Goal: Contribute content

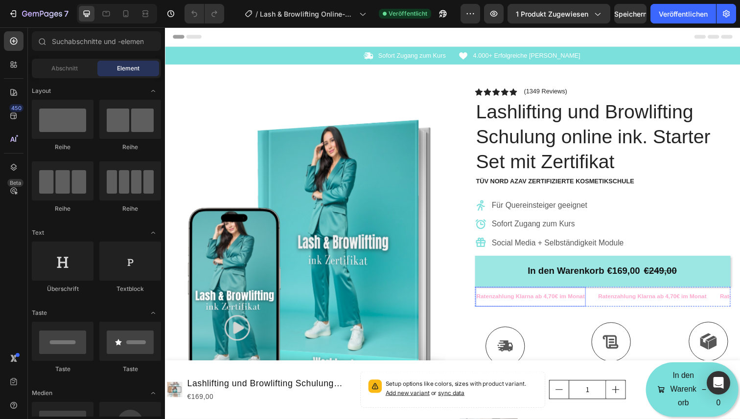
click at [529, 302] on p "Ratenzahlung Klarna ab 4,70€ im Monat" at bounding box center [538, 302] width 111 height 11
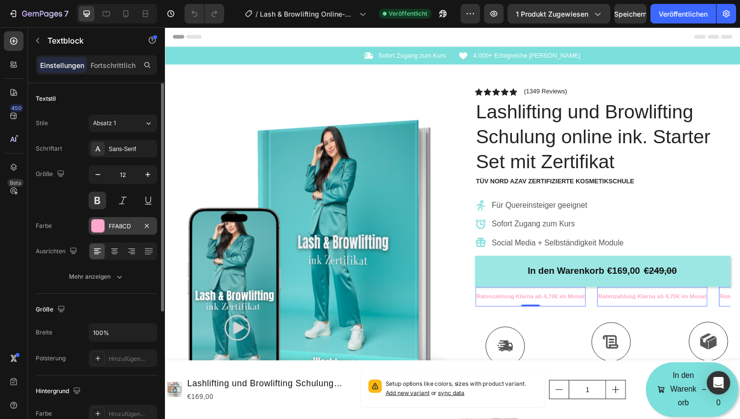
click at [103, 222] on div at bounding box center [97, 226] width 13 height 13
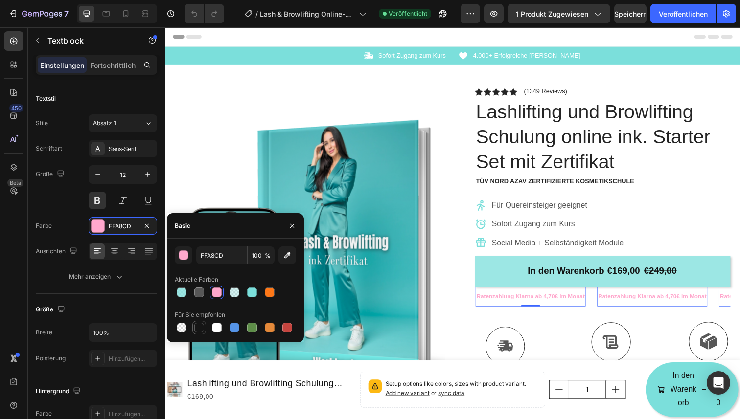
click at [198, 329] on div at bounding box center [199, 328] width 10 height 10
type input "151515"
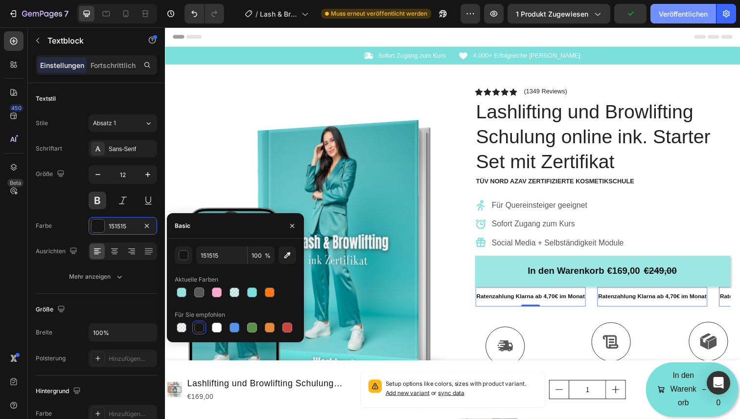
click at [672, 13] on font "Veröffentlichen" at bounding box center [682, 14] width 49 height 8
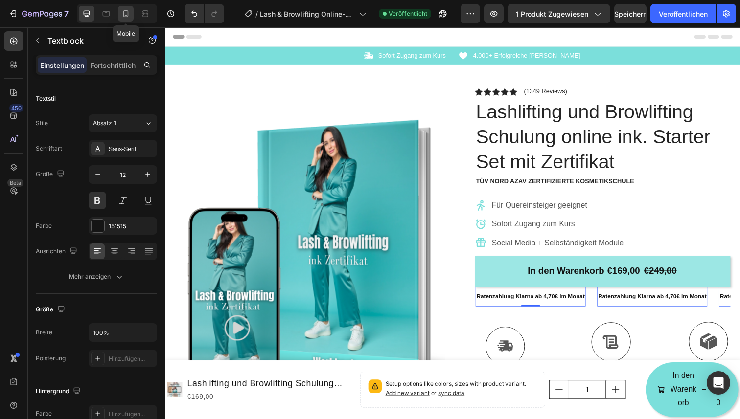
click at [123, 13] on icon at bounding box center [126, 14] width 10 height 10
type input "14"
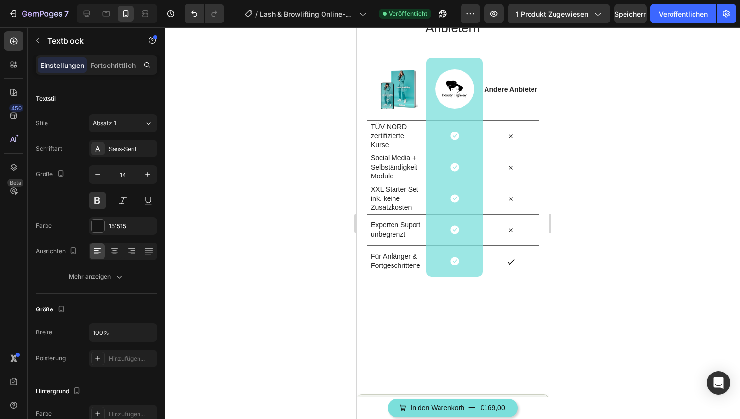
scroll to position [1153, 0]
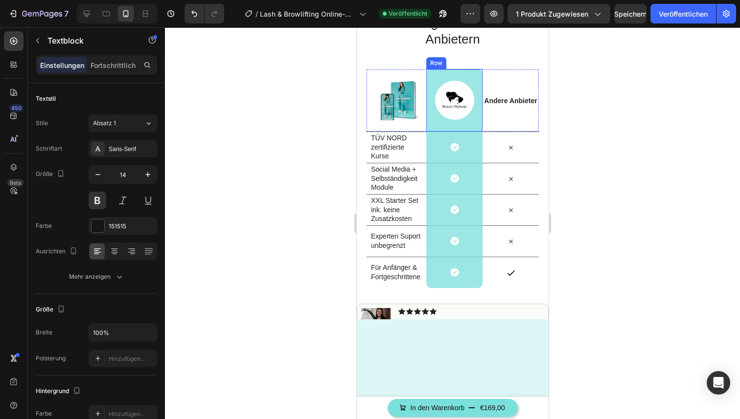
click at [429, 110] on div "Image Row" at bounding box center [454, 100] width 56 height 63
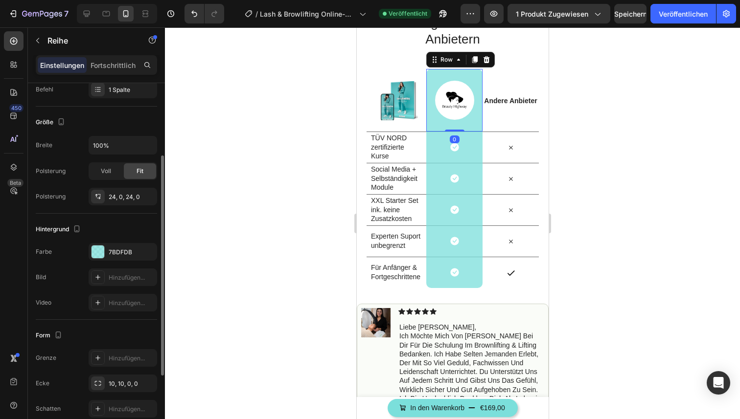
scroll to position [149, 0]
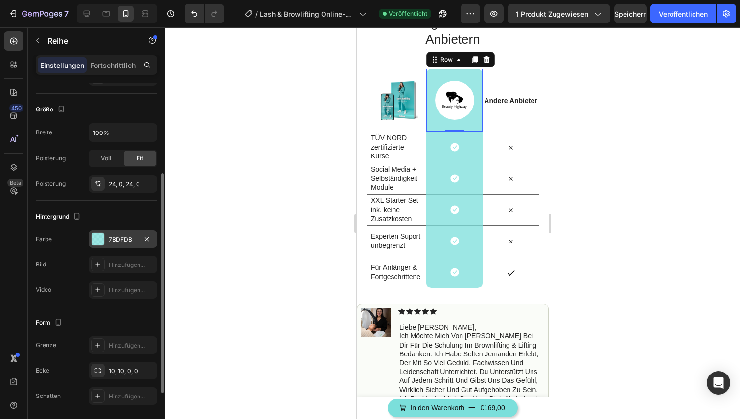
click at [96, 243] on div at bounding box center [97, 239] width 13 height 13
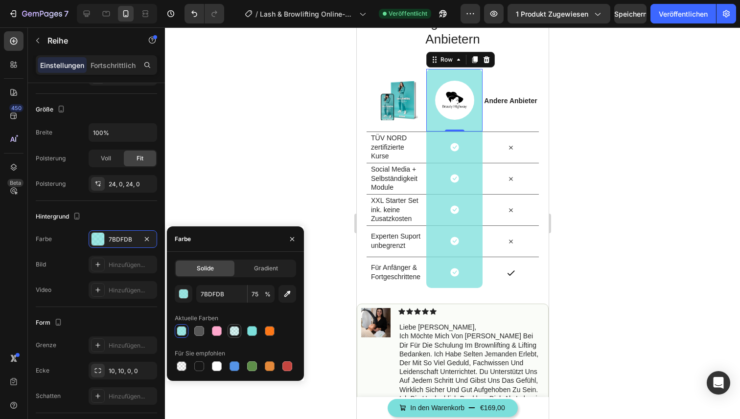
click at [233, 330] on div at bounding box center [234, 331] width 10 height 10
click at [182, 333] on div at bounding box center [182, 331] width 10 height 10
type input "75"
click at [260, 293] on input "75" at bounding box center [261, 294] width 27 height 18
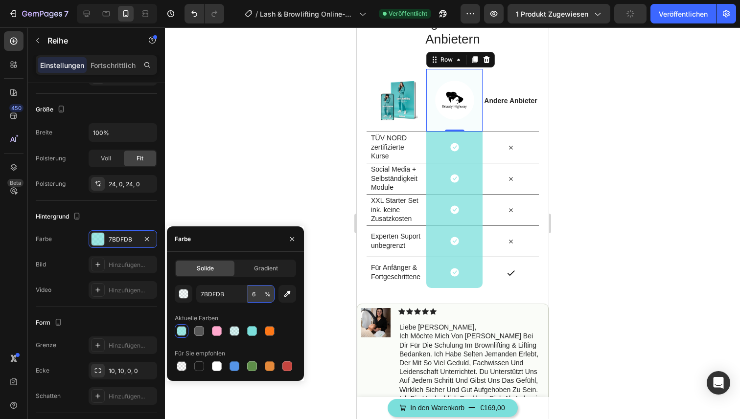
type input "60"
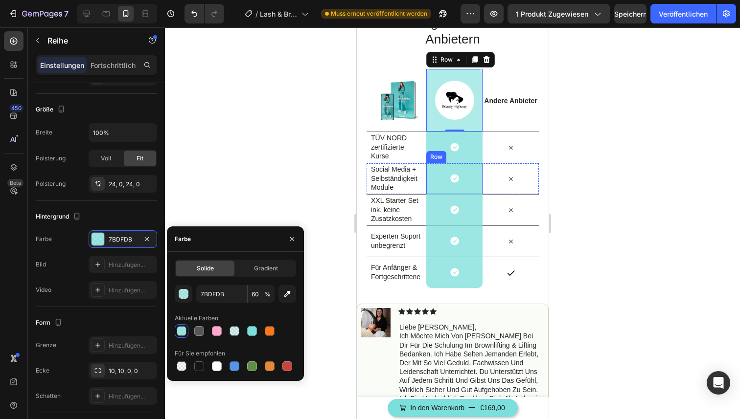
click at [430, 154] on div "Row" at bounding box center [436, 157] width 16 height 9
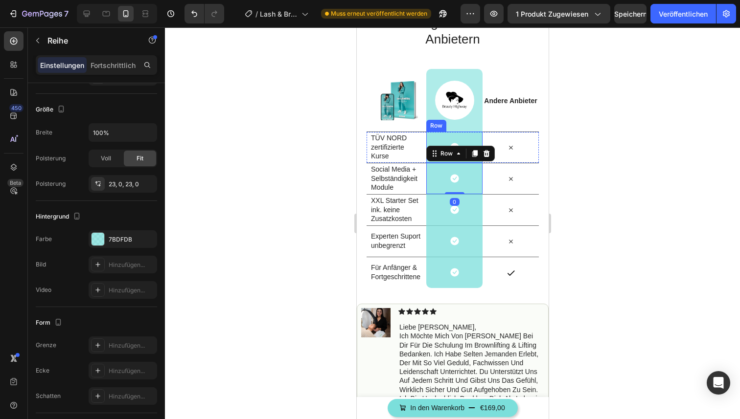
click at [430, 138] on div "Icon Row" at bounding box center [454, 147] width 56 height 31
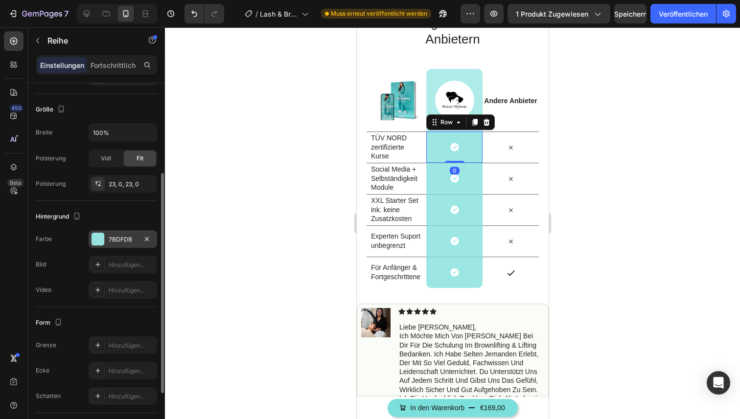
click at [119, 236] on font "7BDFDB" at bounding box center [120, 239] width 23 height 7
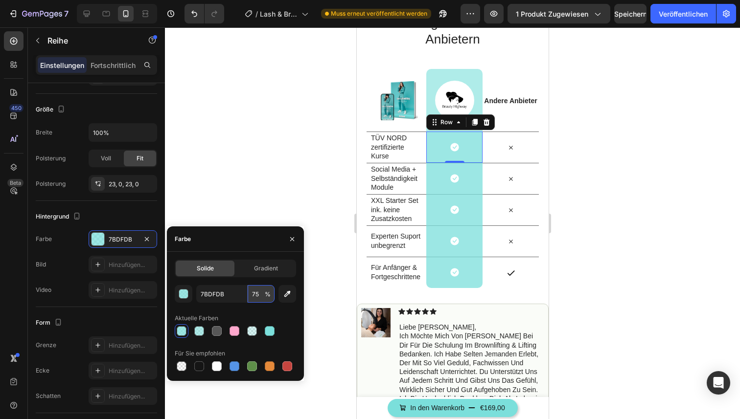
click at [259, 295] on input "75" at bounding box center [261, 294] width 27 height 18
type input "60"
click at [294, 236] on icon "button" at bounding box center [292, 239] width 8 height 8
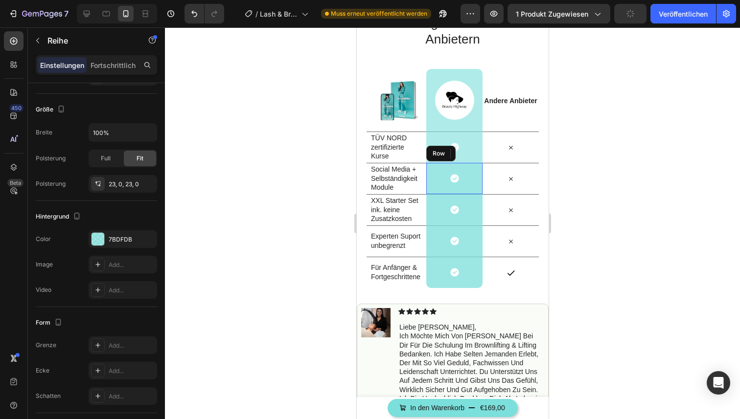
click at [433, 186] on div "Icon Row" at bounding box center [454, 178] width 56 height 31
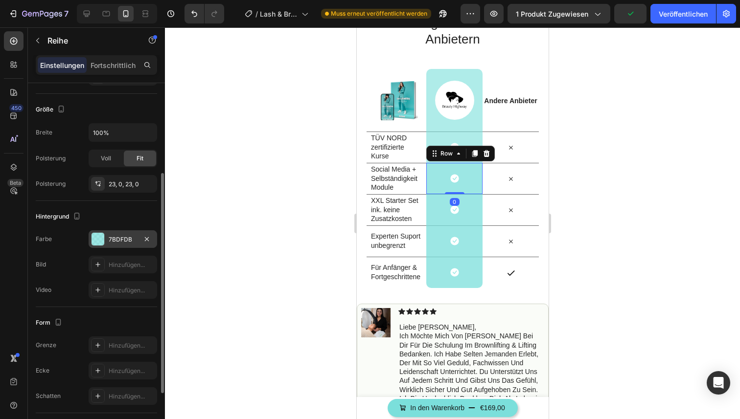
click at [114, 241] on font "7BDFDB" at bounding box center [120, 239] width 23 height 7
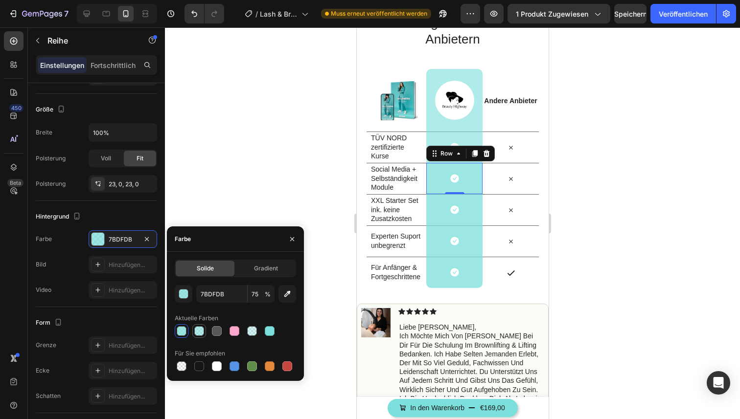
click at [196, 332] on div at bounding box center [199, 331] width 10 height 10
type input "60"
click at [293, 242] on icon "button" at bounding box center [292, 239] width 8 height 8
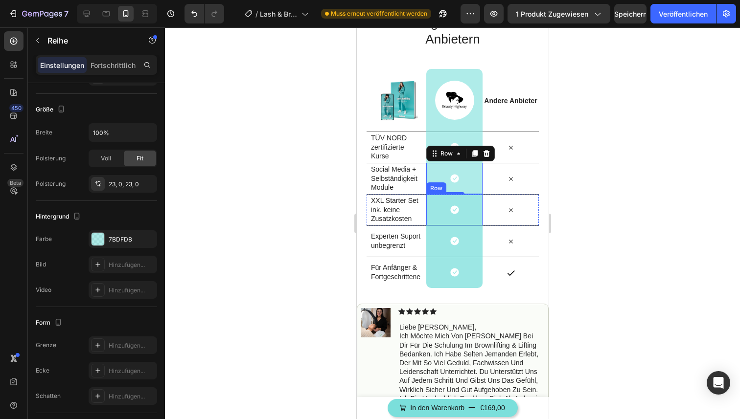
click at [438, 211] on div "Icon Row" at bounding box center [454, 209] width 56 height 31
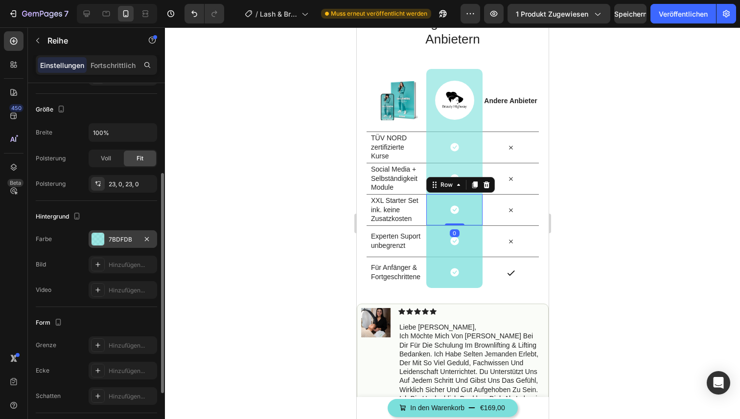
click at [113, 238] on font "7BDFDB" at bounding box center [120, 239] width 23 height 7
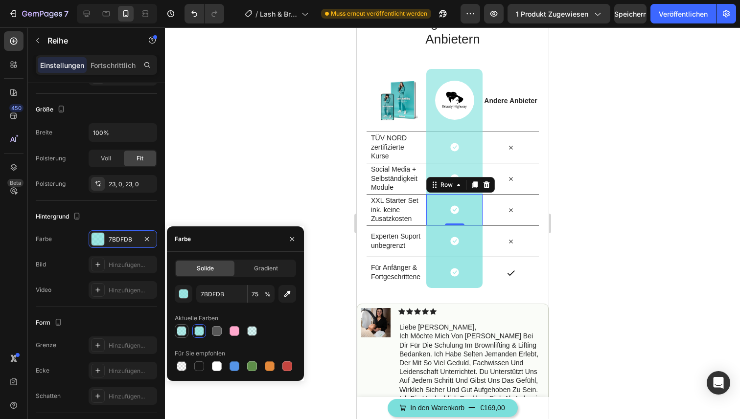
click at [186, 338] on div at bounding box center [182, 331] width 14 height 14
type input "60"
click at [432, 248] on div "Icon Row" at bounding box center [454, 241] width 56 height 31
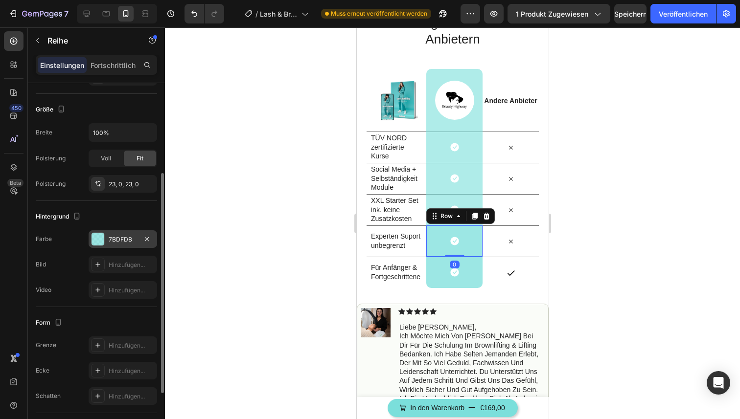
click at [104, 239] on div at bounding box center [98, 239] width 14 height 14
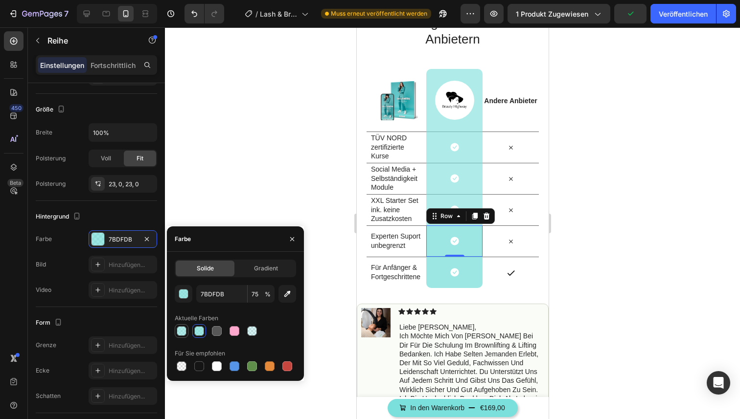
click at [179, 334] on div at bounding box center [182, 331] width 10 height 10
type input "60"
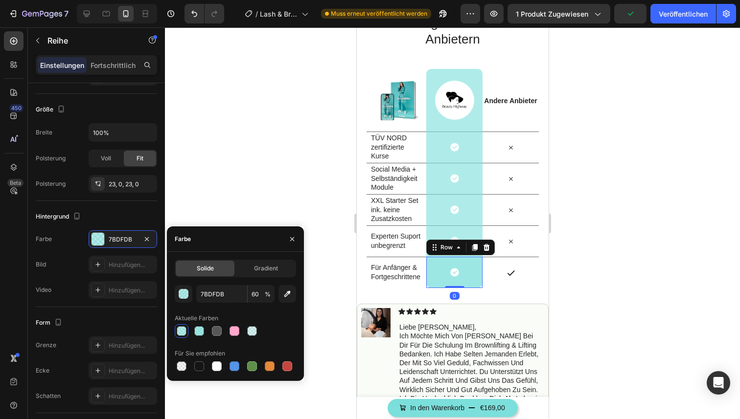
click at [433, 282] on div "Icon Row 0" at bounding box center [454, 272] width 56 height 31
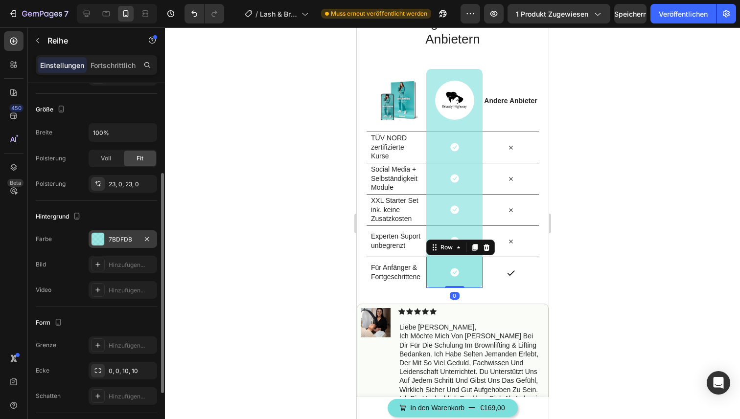
click at [120, 242] on font "7BDFDB" at bounding box center [120, 239] width 23 height 7
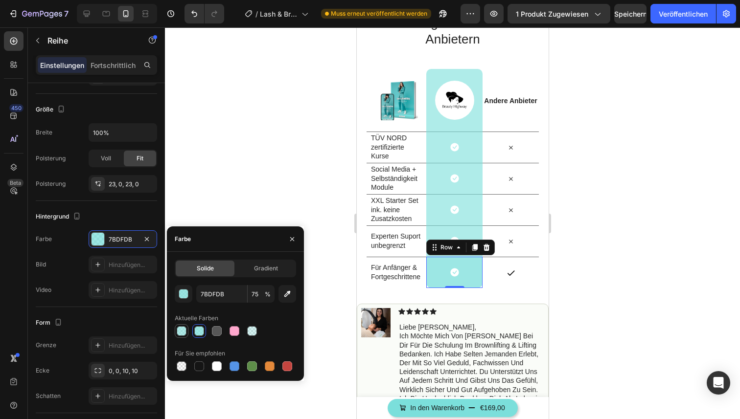
click at [178, 332] on div at bounding box center [182, 331] width 10 height 10
type input "60"
click at [293, 240] on icon "button" at bounding box center [292, 239] width 4 height 4
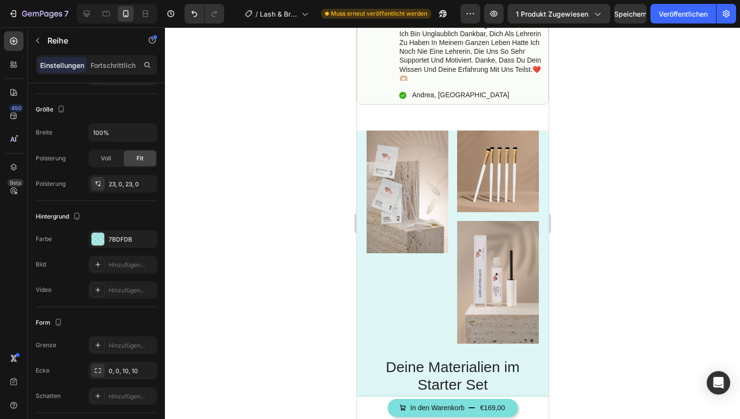
scroll to position [1519, 0]
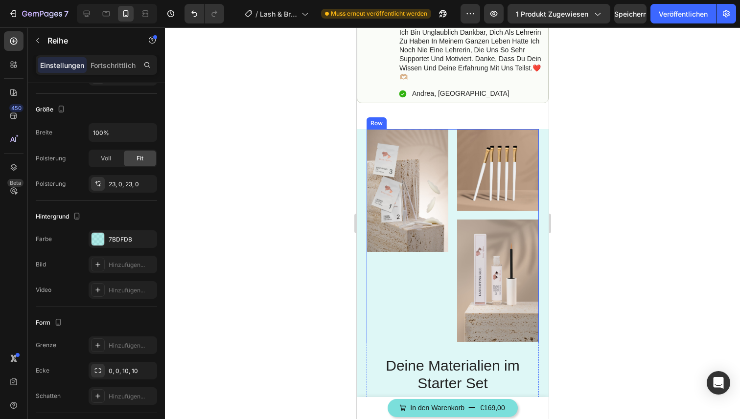
click at [419, 284] on div "Image" at bounding box center [407, 235] width 82 height 213
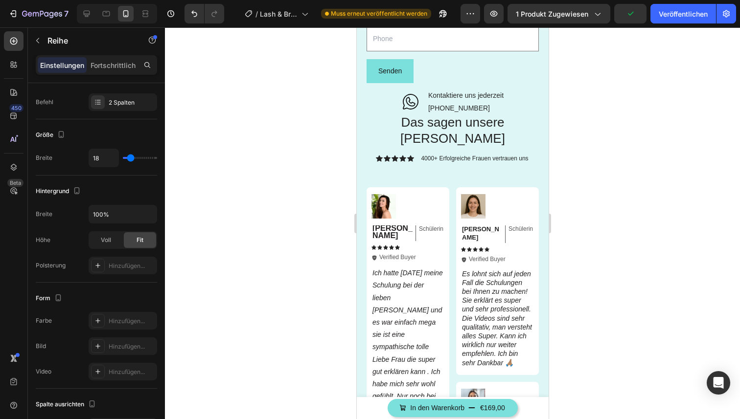
scroll to position [2191, 0]
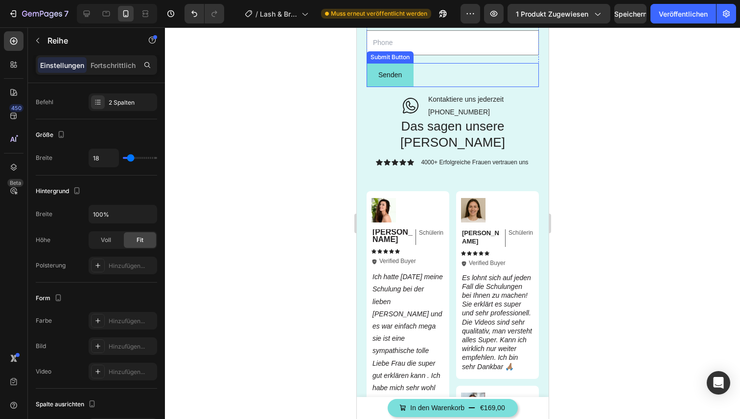
click at [368, 80] on button "Senden" at bounding box center [389, 75] width 47 height 24
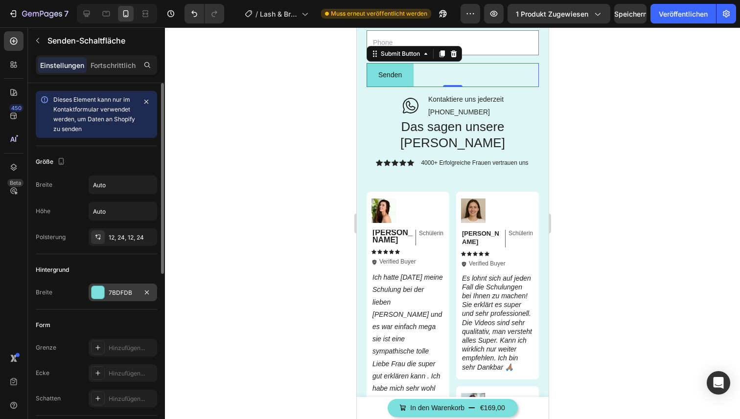
click at [121, 294] on font "7BDFDB" at bounding box center [120, 292] width 23 height 7
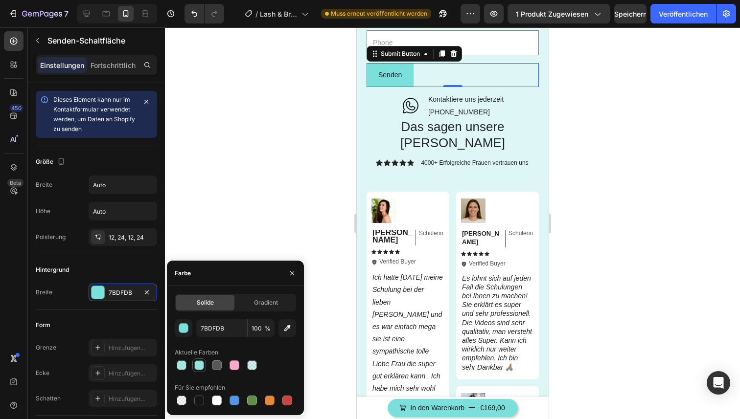
click at [203, 362] on div at bounding box center [199, 366] width 10 height 10
type input "75"
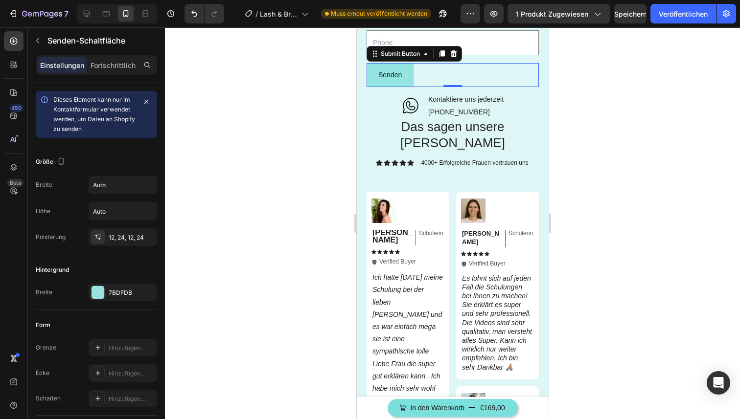
click at [302, 188] on div at bounding box center [452, 223] width 575 height 392
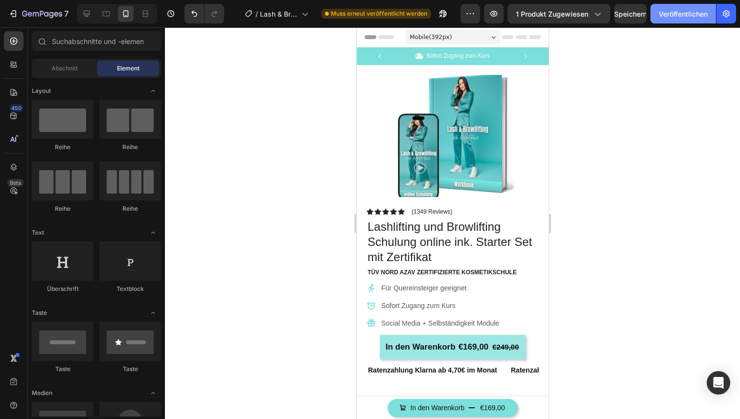
click at [689, 13] on font "Veröffentlichen" at bounding box center [682, 14] width 49 height 8
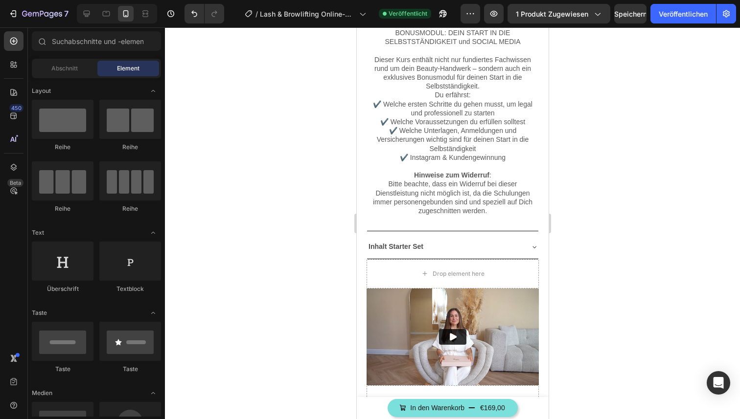
scroll to position [810, 0]
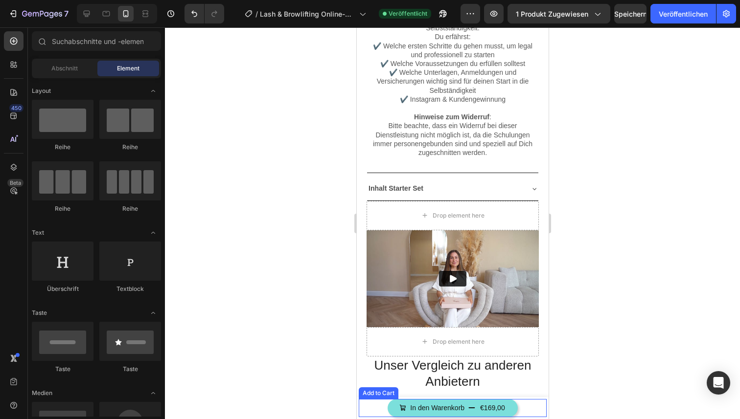
click at [532, 402] on div "In den Warenkorb €169,00 Add to Cart" at bounding box center [452, 408] width 188 height 18
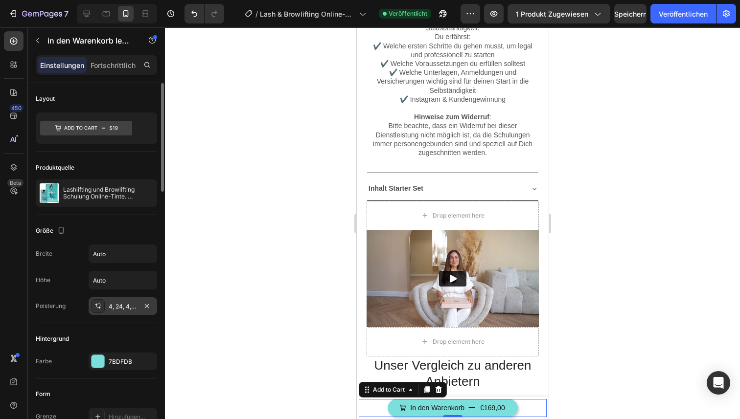
click at [129, 308] on font "4, 24, 4, 24" at bounding box center [124, 306] width 31 height 7
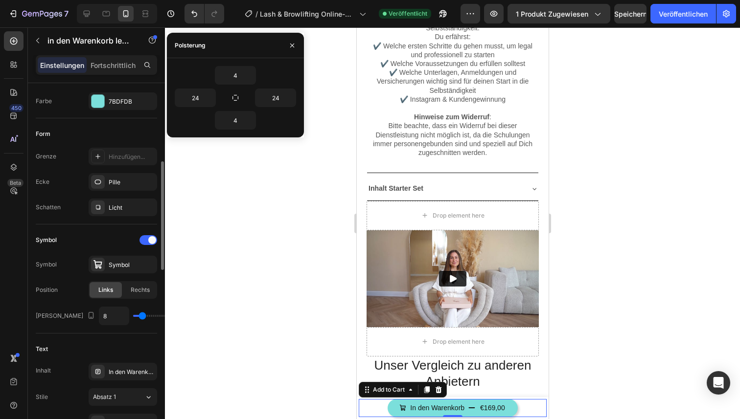
scroll to position [261, 0]
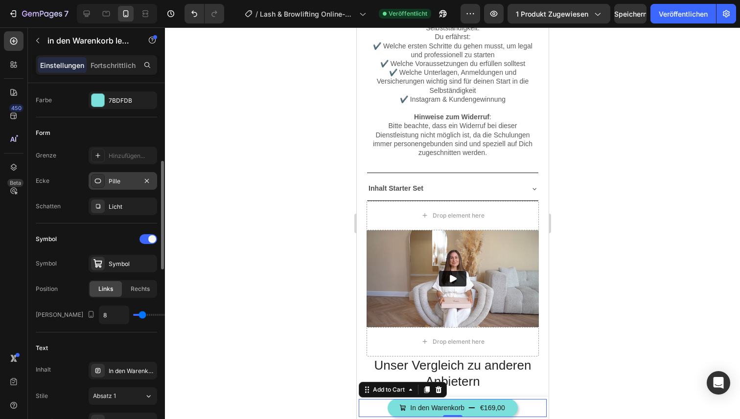
click at [132, 184] on div "Pille" at bounding box center [123, 181] width 28 height 9
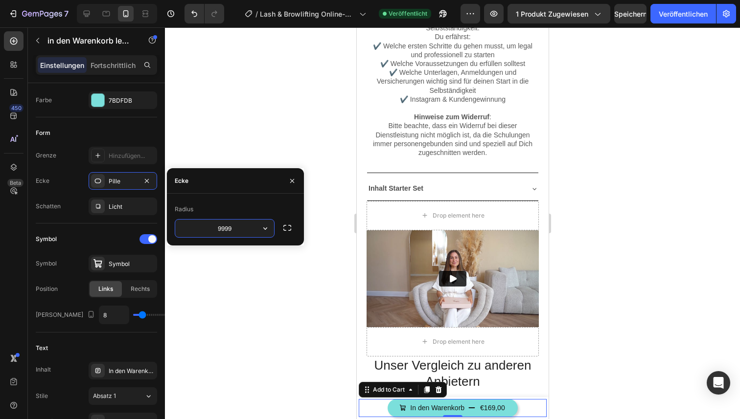
click at [250, 223] on input "9999" at bounding box center [224, 229] width 99 height 18
type input "0"
click at [299, 268] on div at bounding box center [452, 223] width 575 height 392
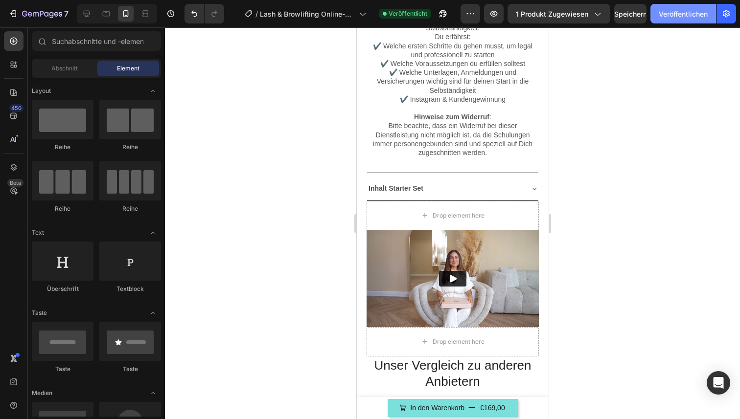
click at [673, 10] on font "Veröffentlichen" at bounding box center [682, 14] width 49 height 8
